Goal: Check status: Check status

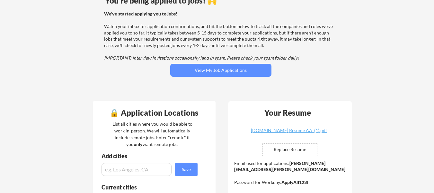
scroll to position [64, 0]
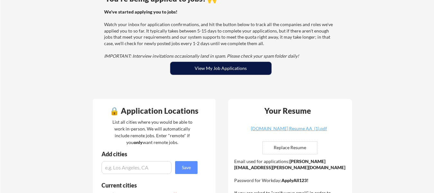
click at [256, 71] on button "View My Job Applications" at bounding box center [220, 68] width 101 height 13
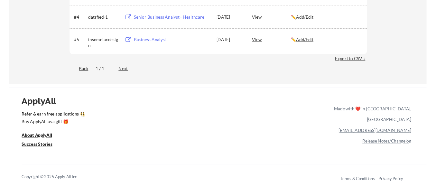
scroll to position [193, 0]
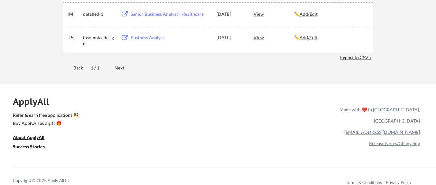
click at [119, 67] on div "Next" at bounding box center [122, 68] width 17 height 6
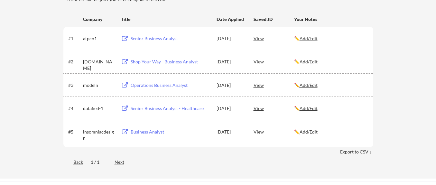
scroll to position [96, 0]
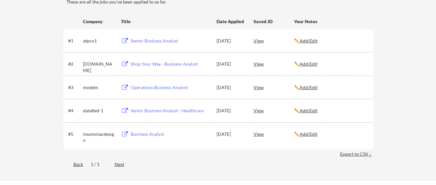
click at [259, 38] on div "View" at bounding box center [273, 41] width 41 height 12
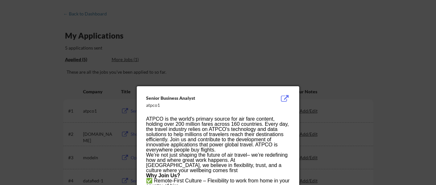
scroll to position [0, 0]
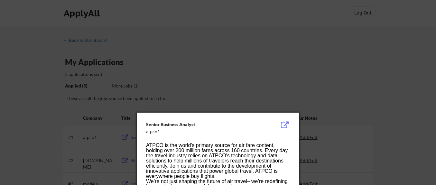
click at [286, 70] on div at bounding box center [218, 92] width 436 height 185
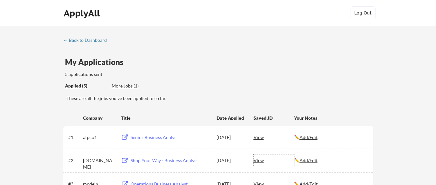
click at [262, 158] on div "View" at bounding box center [273, 160] width 41 height 12
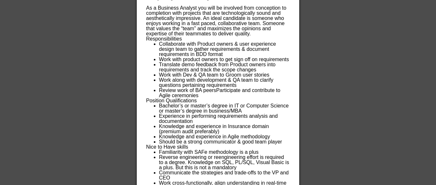
scroll to position [499, 0]
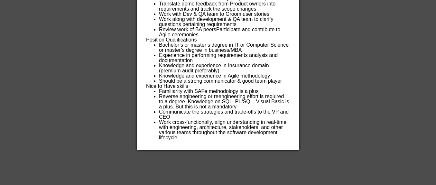
click at [362, 112] on div at bounding box center [218, 92] width 436 height 185
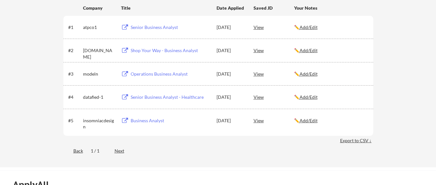
scroll to position [81, 0]
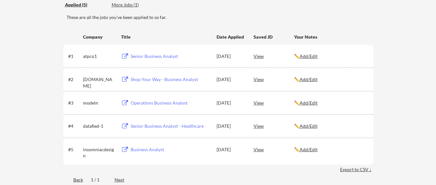
click at [260, 104] on div "View" at bounding box center [273, 103] width 41 height 12
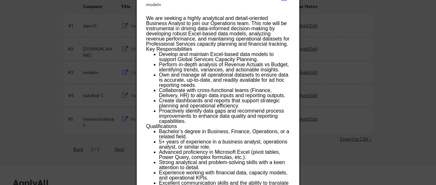
scroll to position [17, 0]
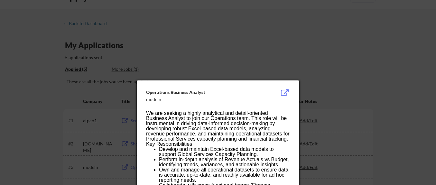
click at [320, 77] on div at bounding box center [218, 92] width 436 height 185
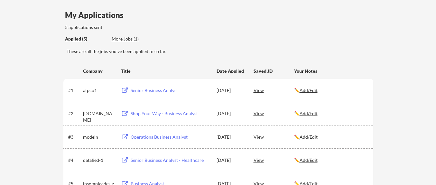
scroll to position [81, 0]
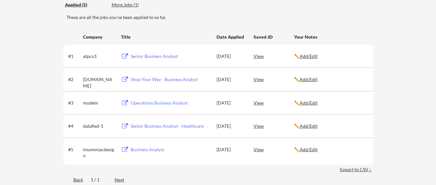
click at [258, 151] on div "View" at bounding box center [273, 149] width 41 height 12
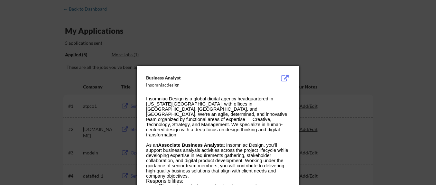
scroll to position [0, 0]
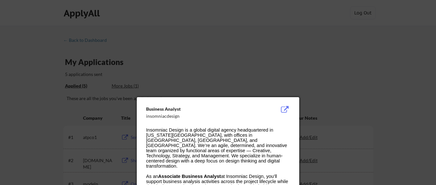
click at [277, 35] on div at bounding box center [218, 92] width 436 height 185
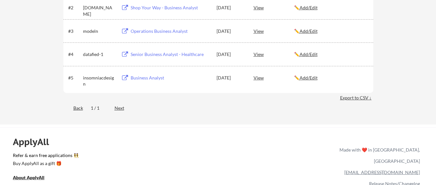
scroll to position [161, 0]
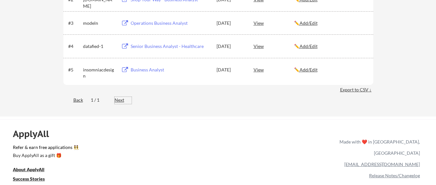
click at [122, 101] on div "Next" at bounding box center [122, 100] width 17 height 6
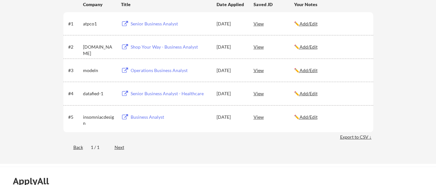
scroll to position [96, 0]
